Goal: Task Accomplishment & Management: Manage account settings

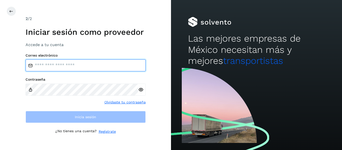
click at [75, 60] on input "email" at bounding box center [86, 65] width 120 height 12
type input "**********"
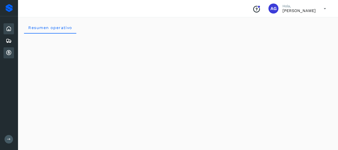
click at [6, 51] on icon at bounding box center [9, 53] width 6 height 6
